Goal: Task Accomplishment & Management: Use online tool/utility

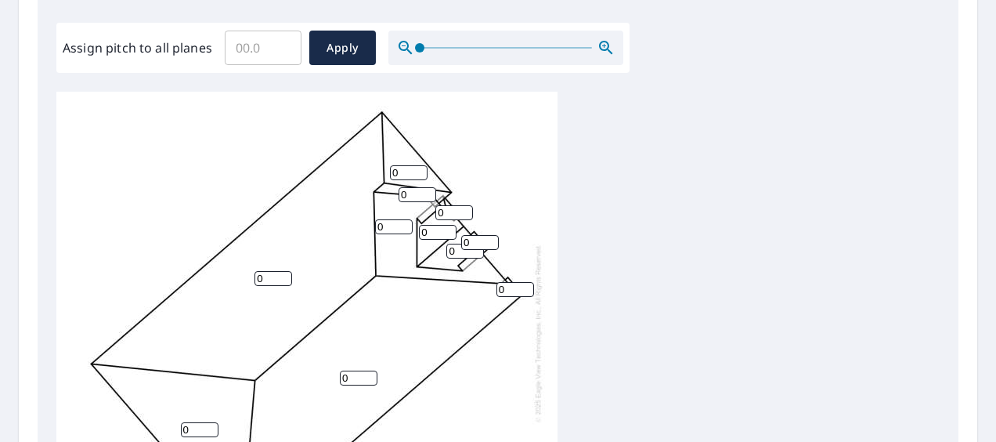
scroll to position [484, 0]
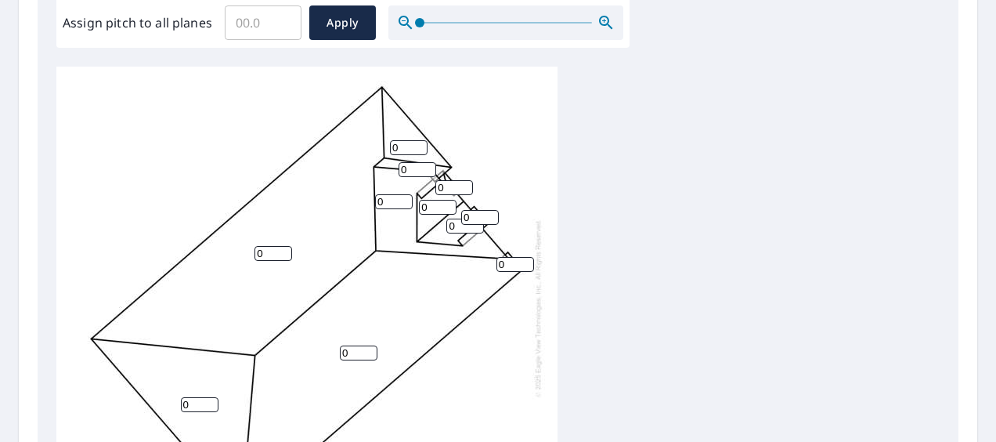
click at [277, 246] on input "0" at bounding box center [273, 253] width 38 height 15
click at [357, 345] on input "0" at bounding box center [359, 352] width 38 height 15
drag, startPoint x: 269, startPoint y: 236, endPoint x: 232, endPoint y: 240, distance: 36.9
click at [232, 240] on div "06 0 0 0 0 0 0 0 0 0 0" at bounding box center [306, 308] width 501 height 492
type input "6"
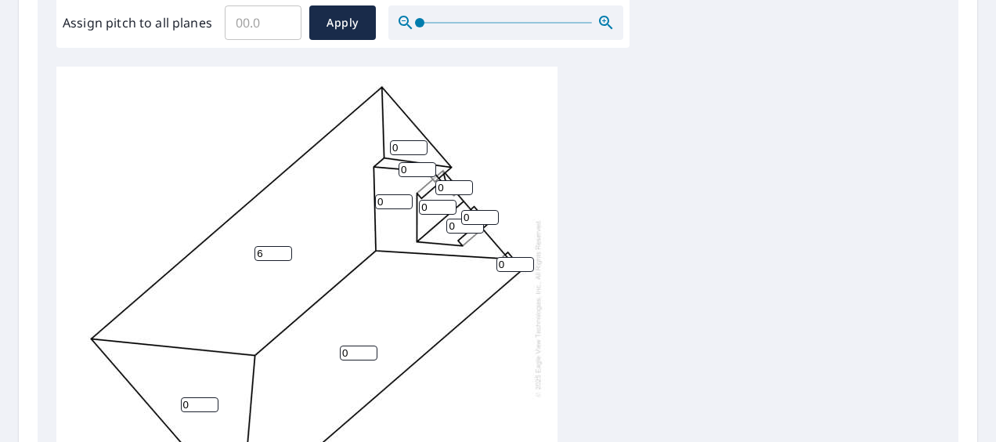
drag, startPoint x: 352, startPoint y: 337, endPoint x: 309, endPoint y: 344, distance: 43.6
click at [309, 344] on div "6 0 0 0 0 0 0 0 0 0 0" at bounding box center [306, 308] width 501 height 492
type input "6"
drag, startPoint x: 190, startPoint y: 387, endPoint x: 159, endPoint y: 395, distance: 32.5
click at [159, 395] on div "6 6 0 0 0 0 0 0 0 0 0" at bounding box center [306, 308] width 501 height 492
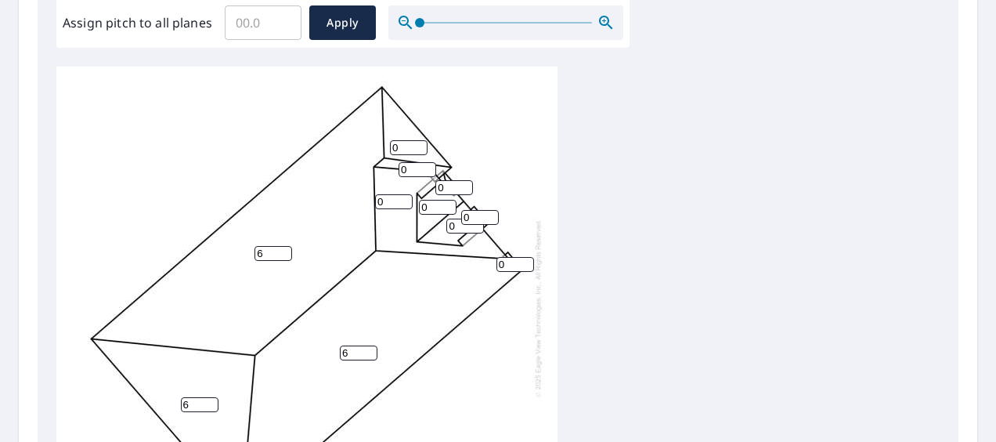
type input "6"
drag, startPoint x: 395, startPoint y: 188, endPoint x: 334, endPoint y: 189, distance: 61.1
click at [334, 189] on div "6 6 6 0 0 0 0 0 0 0 0" at bounding box center [306, 308] width 501 height 492
type input "6"
click at [437, 200] on input "0" at bounding box center [438, 207] width 38 height 15
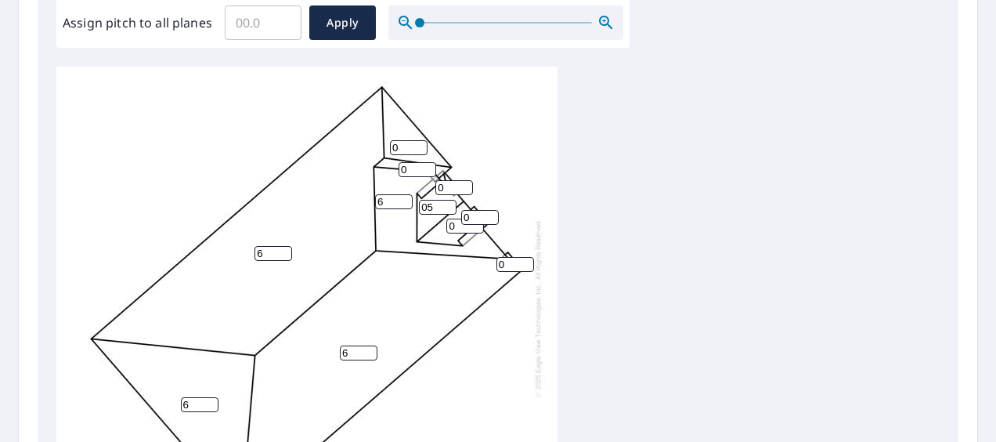
drag, startPoint x: 435, startPoint y: 197, endPoint x: 407, endPoint y: 198, distance: 28.2
click at [407, 198] on div "6 6 6 6 0 05 0 0 0 0 0" at bounding box center [306, 308] width 501 height 492
type input "5"
drag, startPoint x: 456, startPoint y: 211, endPoint x: 431, endPoint y: 215, distance: 26.0
click at [432, 215] on div "6 6 6 6 0 5 0 0 0 0 0" at bounding box center [306, 308] width 501 height 492
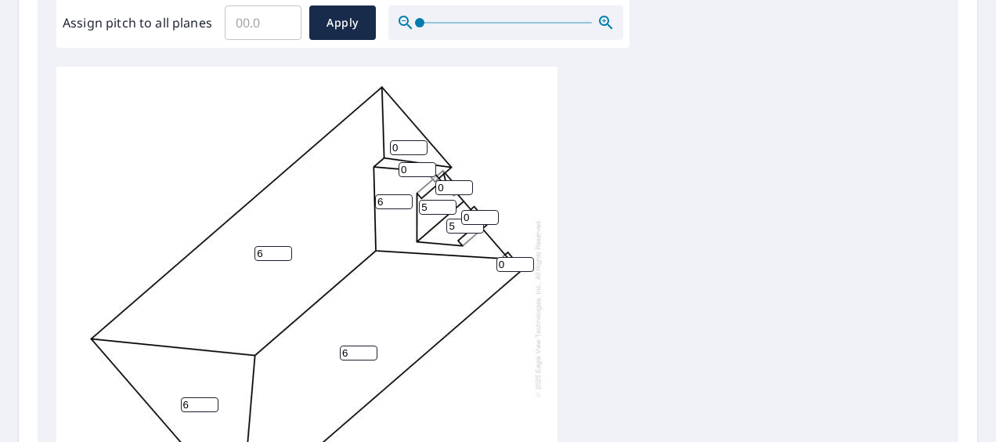
type input "5"
drag, startPoint x: 475, startPoint y: 208, endPoint x: 443, endPoint y: 210, distance: 32.1
click at [443, 210] on div "6 6 6 6 0 5 5 0 0 0 0" at bounding box center [306, 308] width 501 height 492
drag, startPoint x: 449, startPoint y: 179, endPoint x: 418, endPoint y: 179, distance: 31.3
click at [419, 179] on div "6 6 6 6 0 5 5 0 0 6 0" at bounding box center [306, 308] width 501 height 492
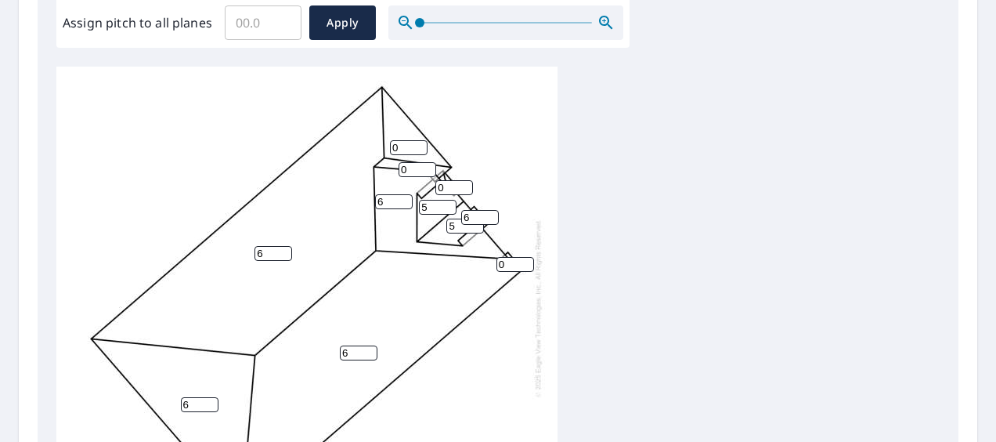
drag, startPoint x: 478, startPoint y: 202, endPoint x: 451, endPoint y: 207, distance: 27.2
click at [451, 207] on div "6 6 6 6 0 5 5 0 0 6 0" at bounding box center [306, 308] width 501 height 492
type input "5"
drag, startPoint x: 443, startPoint y: 175, endPoint x: 406, endPoint y: 175, distance: 37.6
click at [407, 175] on div "6 6 6 6 0 5 5 0 0 5 0" at bounding box center [306, 308] width 501 height 492
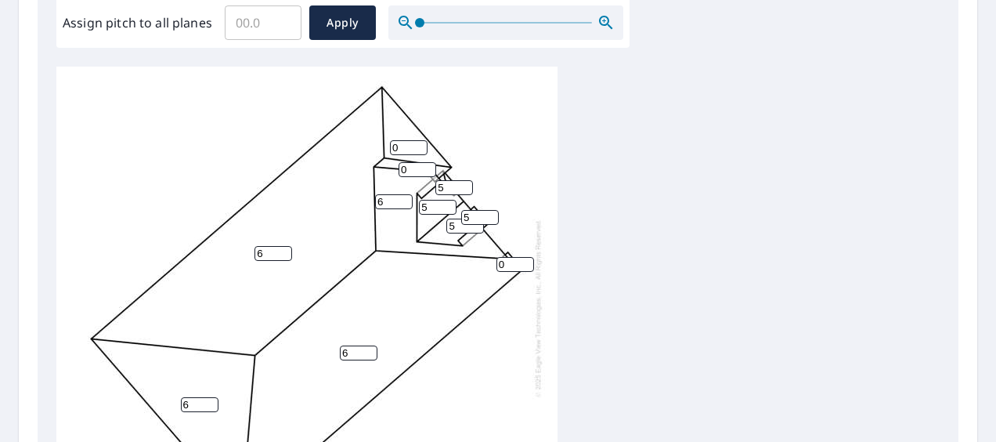
type input "5"
drag, startPoint x: 418, startPoint y: 160, endPoint x: 380, endPoint y: 160, distance: 37.6
click at [380, 160] on div "6 6 6 6 0 5 5 0 5 5 0" at bounding box center [306, 308] width 501 height 492
type input "6"
drag, startPoint x: 404, startPoint y: 137, endPoint x: 381, endPoint y: 139, distance: 22.8
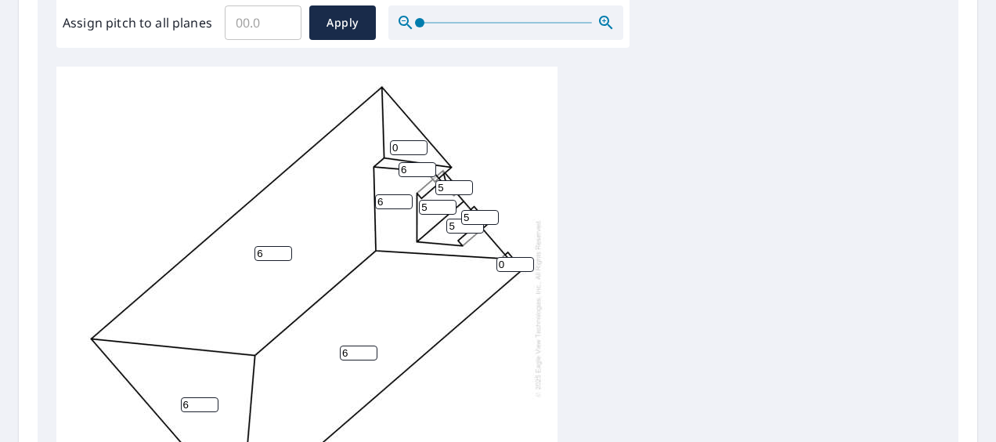
click at [381, 139] on div "6 6 6 6 0 5 5 6 5 5 0" at bounding box center [306, 308] width 501 height 492
type input "6"
drag, startPoint x: 505, startPoint y: 247, endPoint x: 470, endPoint y: 253, distance: 35.7
click at [470, 253] on div "6 6 6 6 6 5 5 6 5 5 0" at bounding box center [306, 308] width 501 height 492
type input "6"
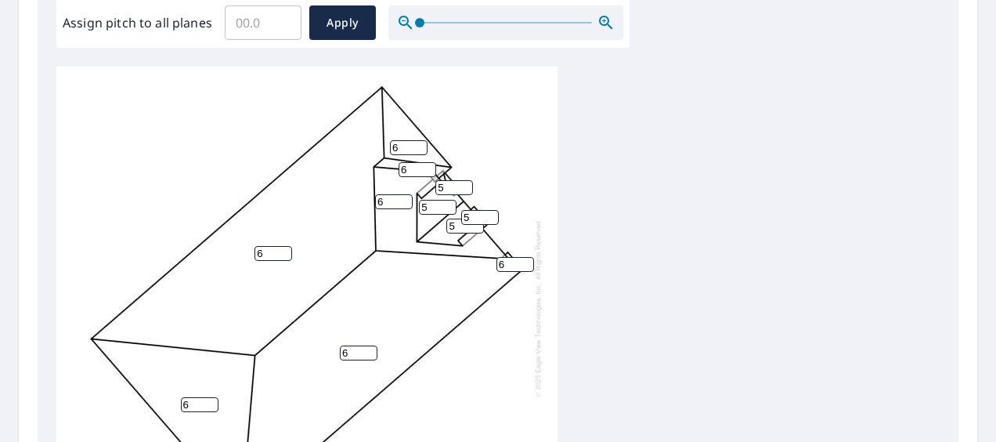
click at [611, 210] on div "6 6 6 6 6 5 5 6 5 5 6" at bounding box center [497, 313] width 883 height 492
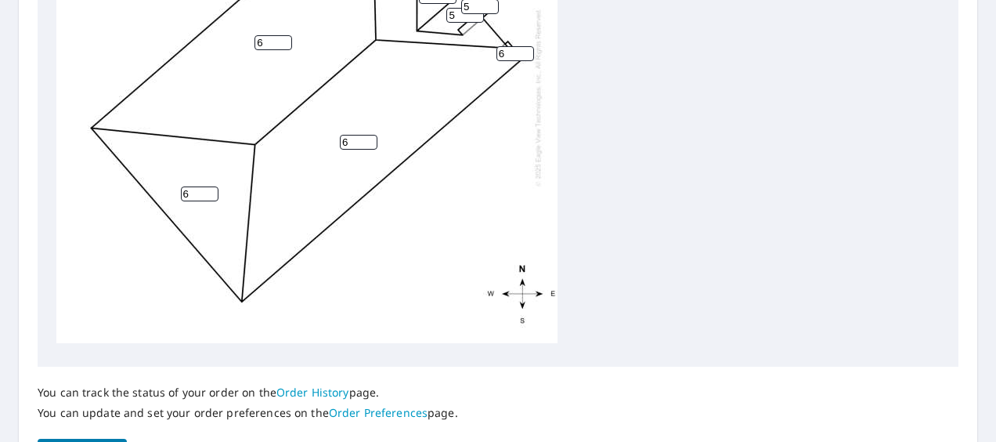
scroll to position [797, 0]
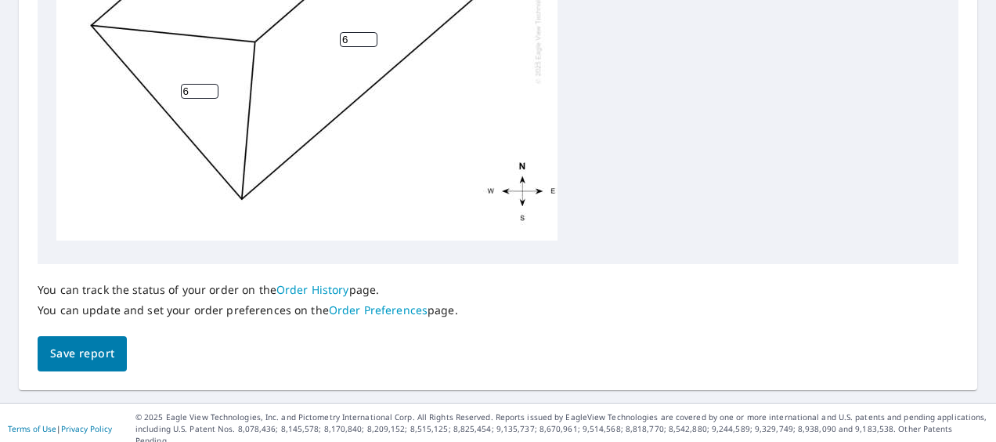
click at [108, 352] on span "Save report" at bounding box center [82, 354] width 64 height 20
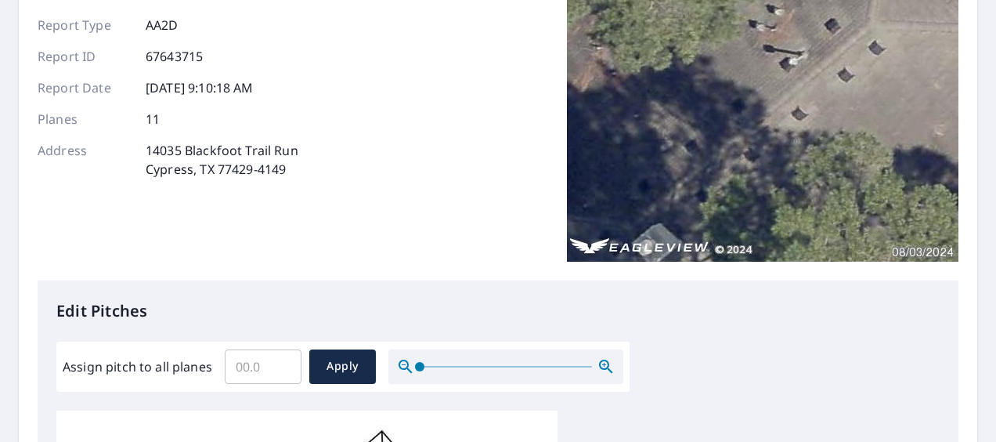
scroll to position [0, 0]
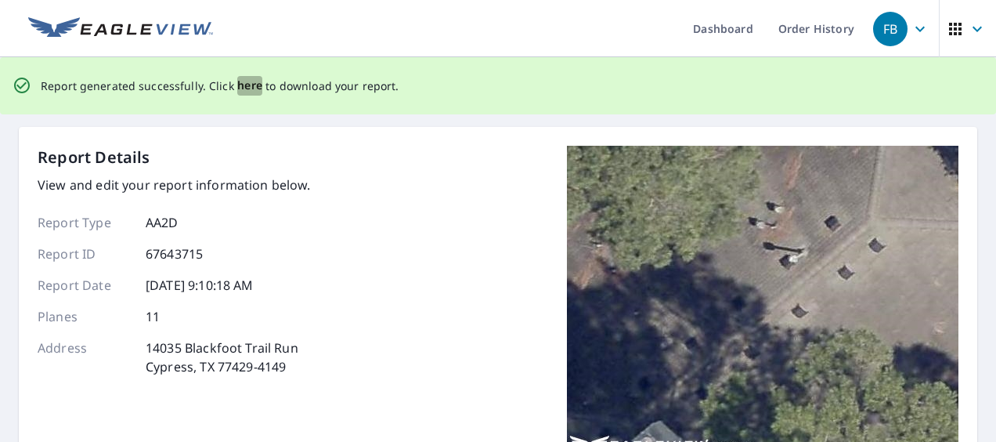
click at [237, 80] on span "here" at bounding box center [250, 86] width 26 height 20
